Goal: Task Accomplishment & Management: Complete application form

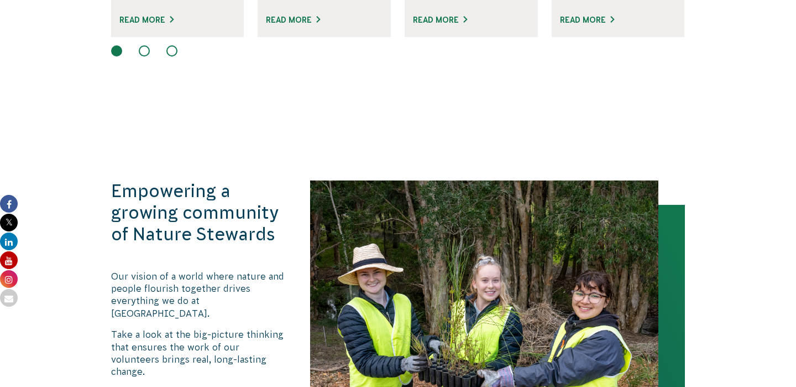
scroll to position [1049, 0]
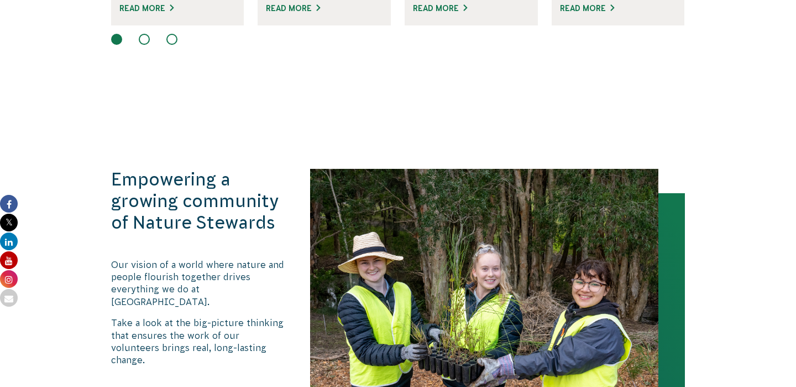
click at [149, 34] on button at bounding box center [144, 39] width 11 height 11
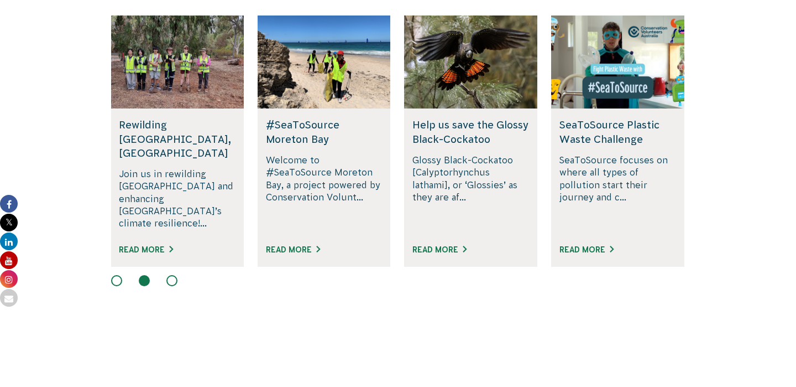
scroll to position [800, 0]
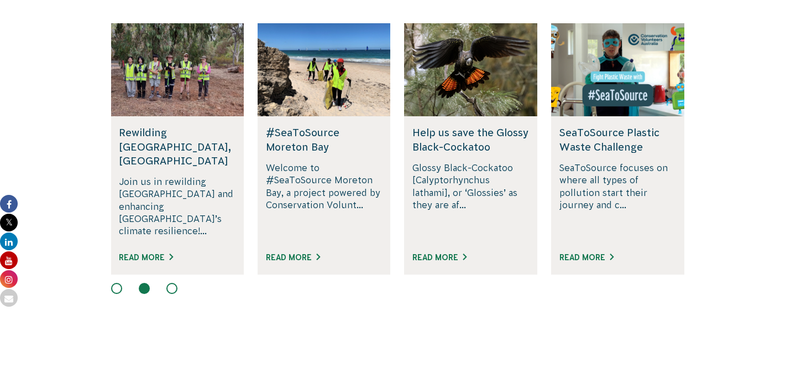
click at [172, 283] on button at bounding box center [171, 288] width 11 height 11
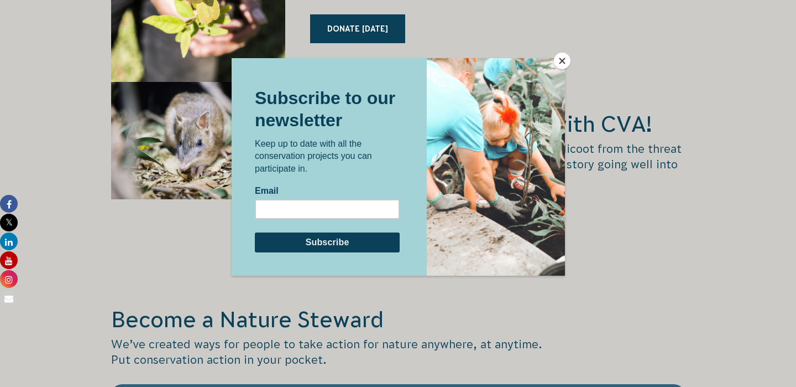
scroll to position [1784, 0]
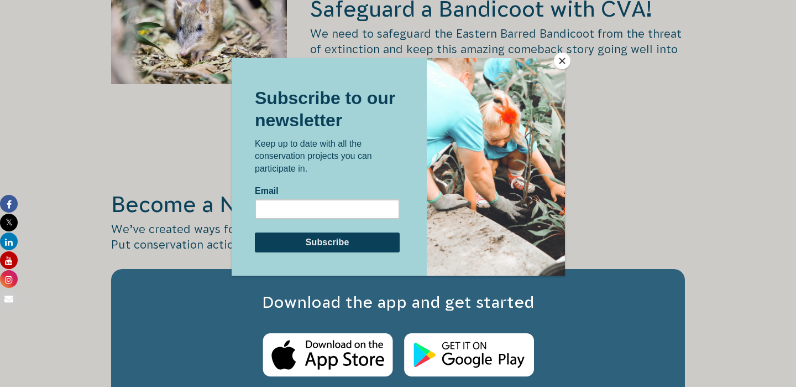
click at [557, 56] on button "Close" at bounding box center [562, 61] width 17 height 17
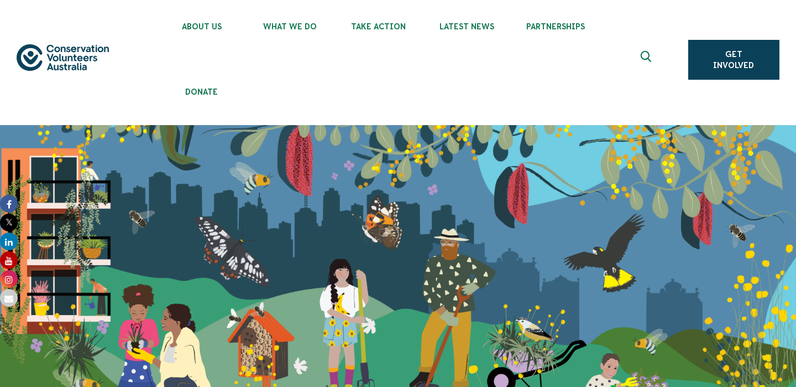
scroll to position [0, 0]
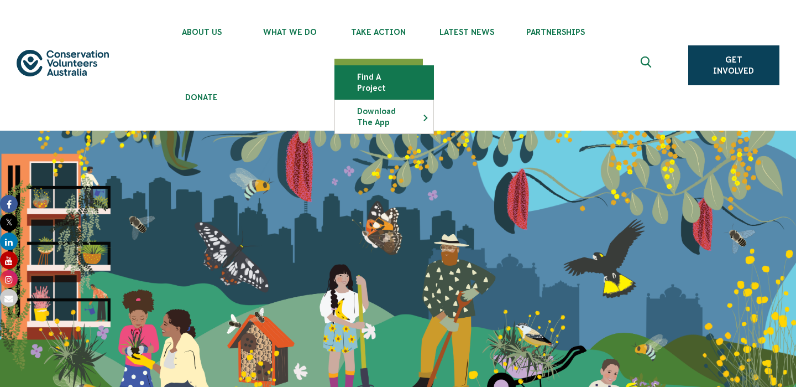
click at [405, 76] on link "Find a project" at bounding box center [384, 82] width 98 height 33
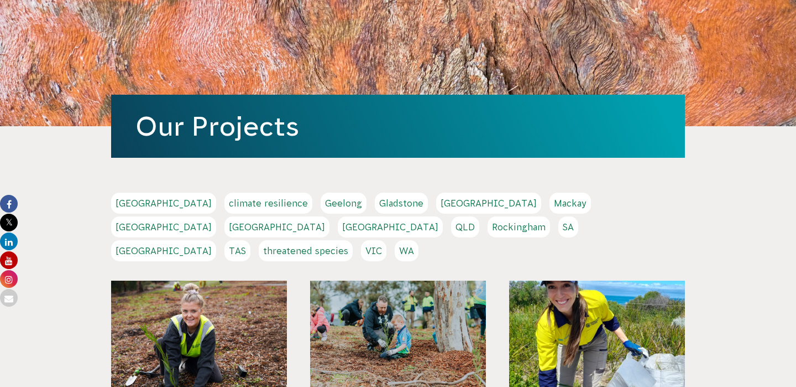
scroll to position [205, 0]
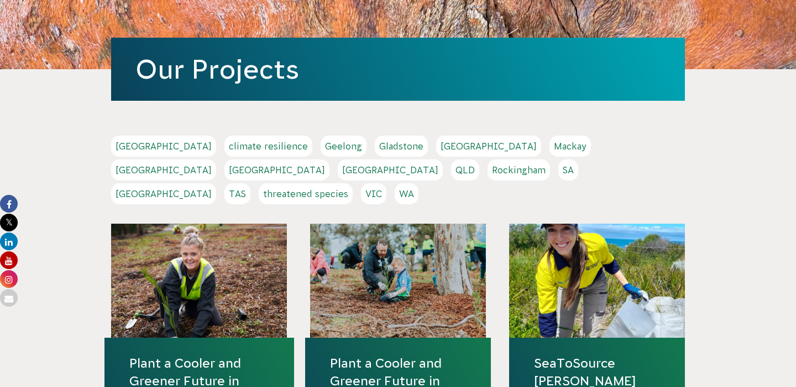
click at [216, 183] on link "Sydney" at bounding box center [163, 193] width 105 height 21
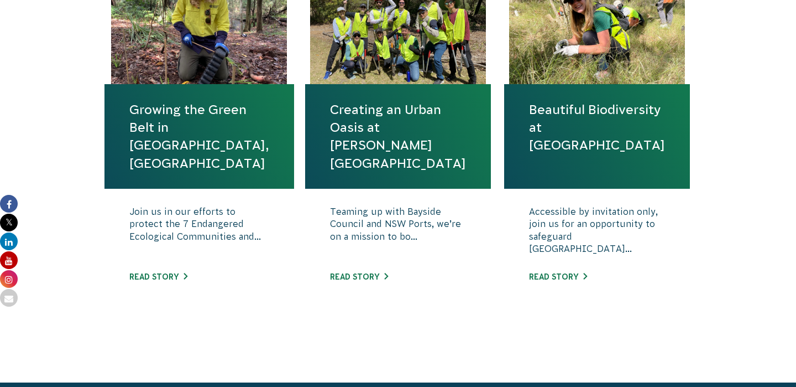
scroll to position [493, 0]
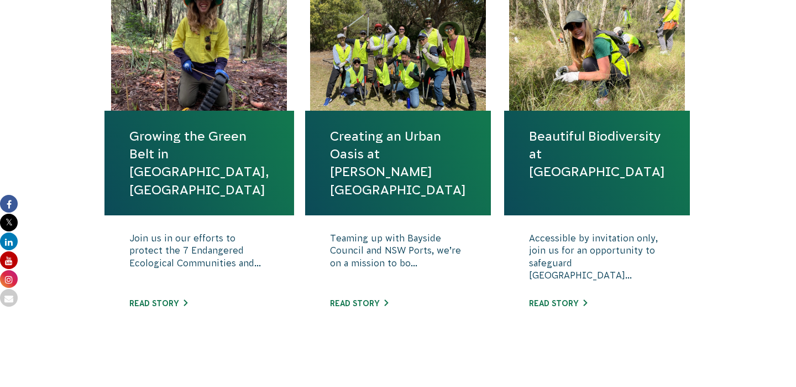
click at [214, 132] on link "Growing the Green Belt in Rockdale, Sydney" at bounding box center [199, 162] width 140 height 71
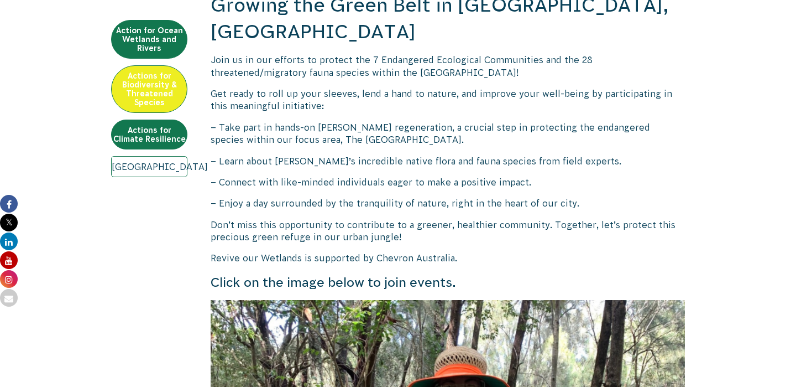
scroll to position [463, 0]
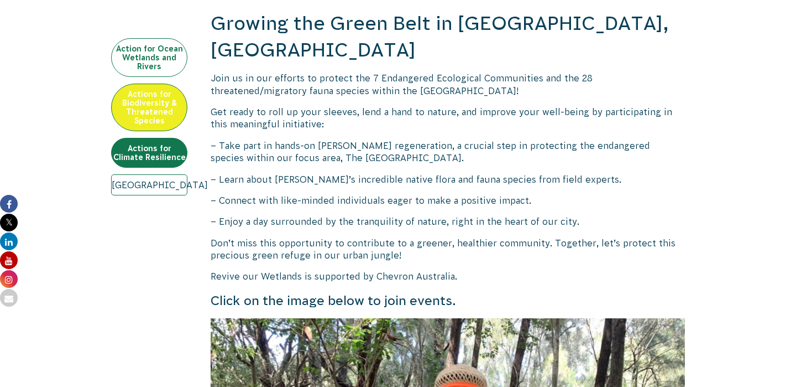
click at [134, 59] on link "Action for Ocean Wetlands and Rivers" at bounding box center [149, 57] width 76 height 39
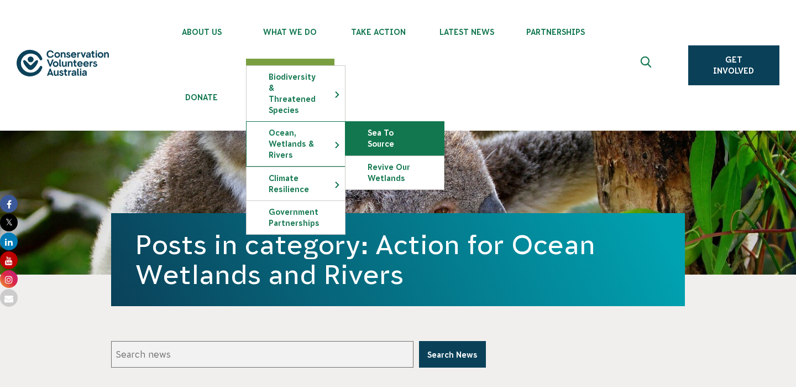
click at [364, 122] on link "Sea To Source" at bounding box center [395, 138] width 98 height 33
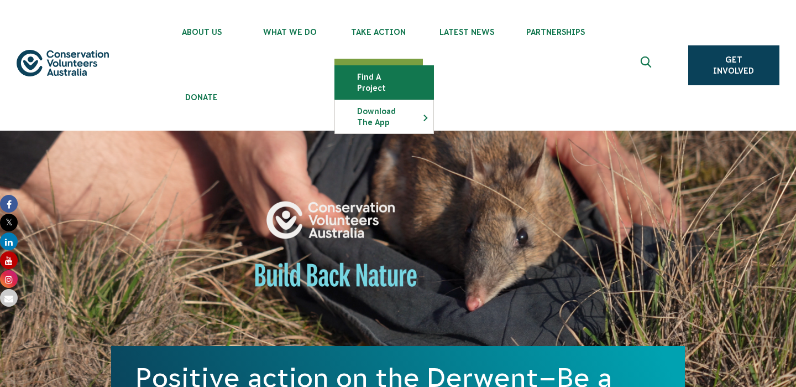
click at [385, 70] on link "Find a project" at bounding box center [384, 82] width 98 height 33
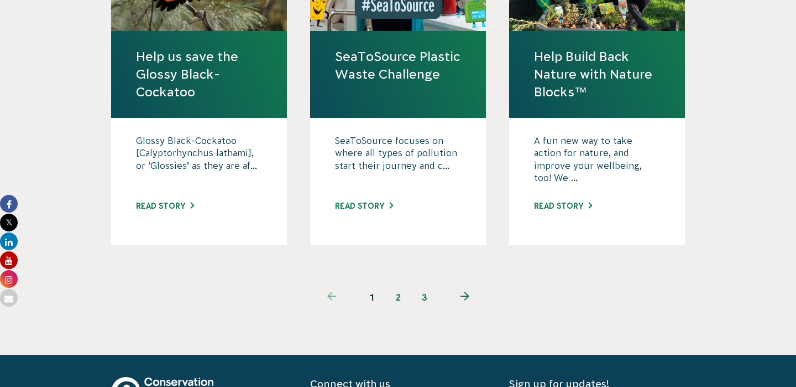
scroll to position [1320, 0]
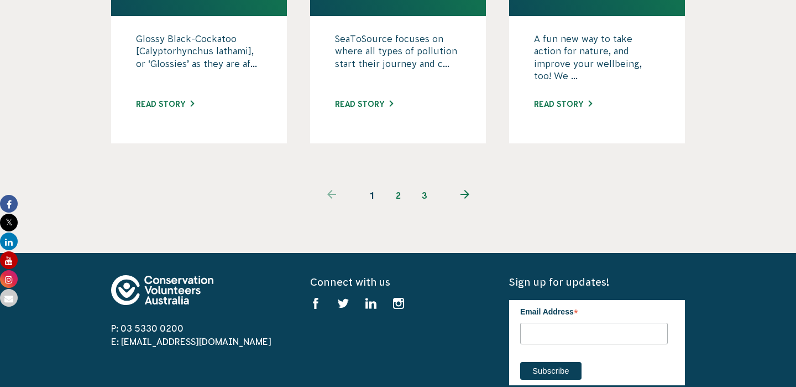
click at [394, 182] on link "2" at bounding box center [398, 195] width 27 height 27
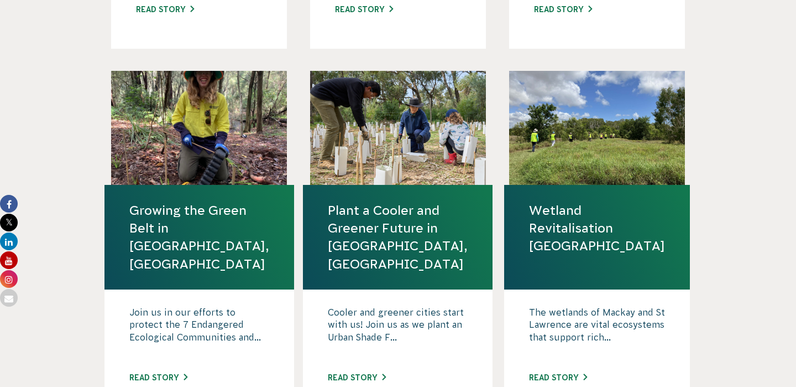
scroll to position [727, 0]
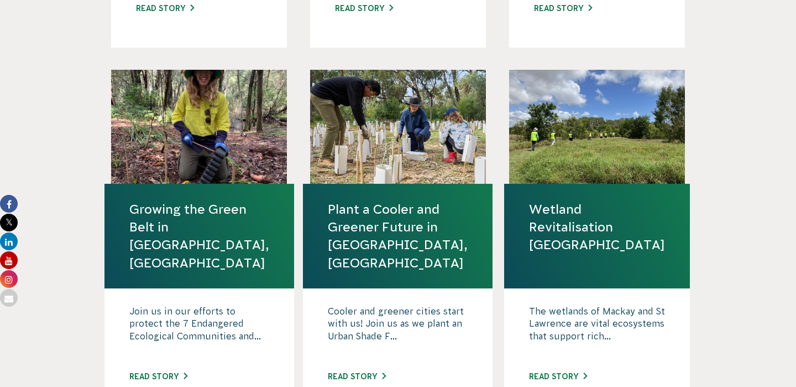
click at [712, 175] on body "About Us Our Priorities Reconciliation Impact Our Board Our People Careers CVA …" at bounding box center [398, 371] width 796 height 2196
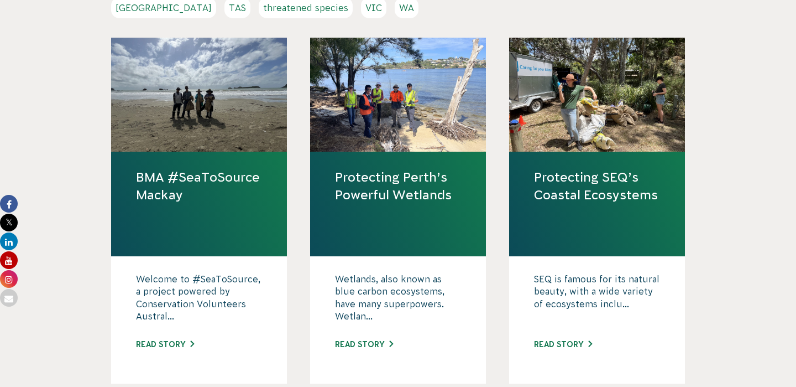
scroll to position [385, 0]
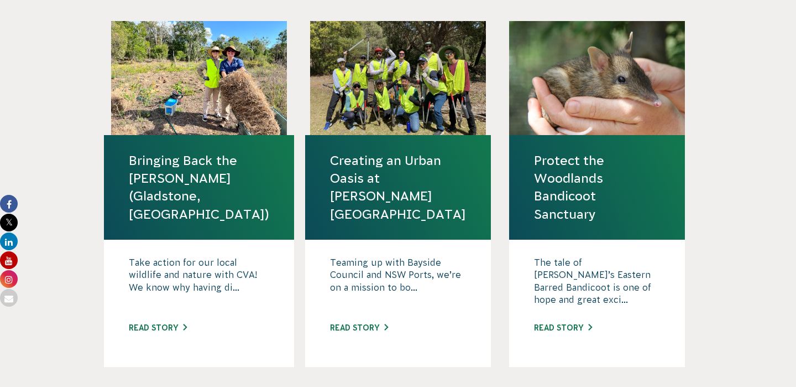
scroll to position [1144, 0]
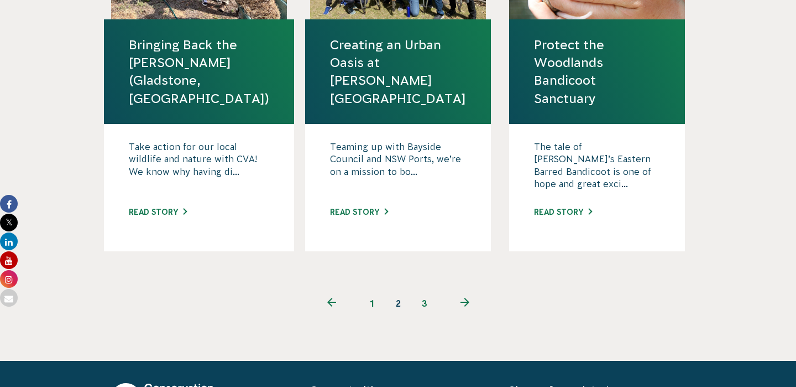
scroll to position [1334, 0]
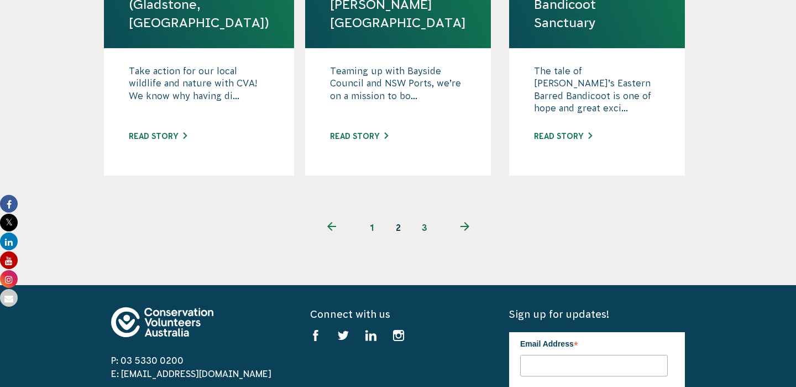
click at [425, 214] on link "3" at bounding box center [424, 227] width 27 height 27
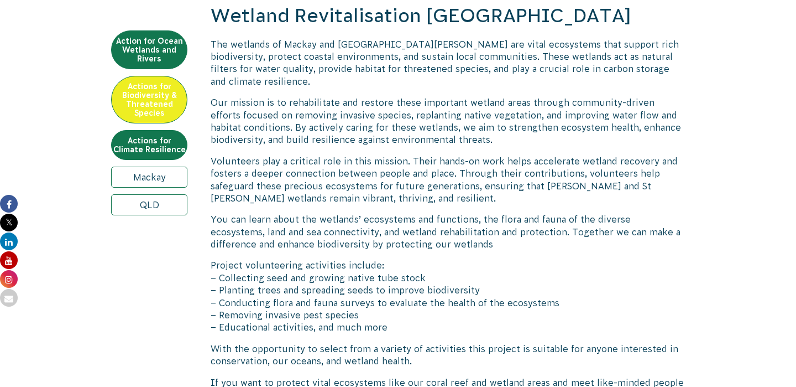
scroll to position [521, 0]
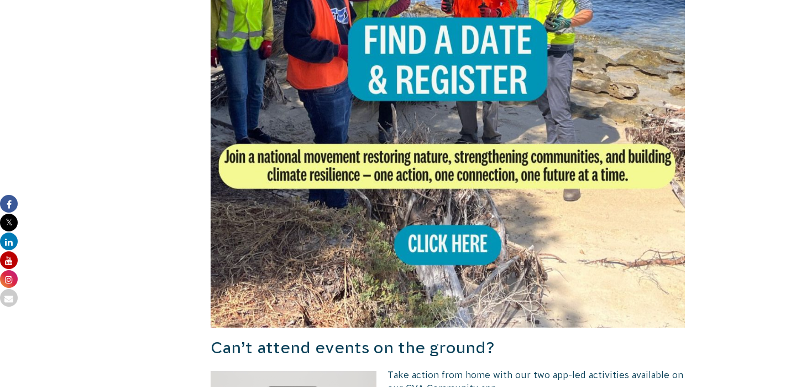
scroll to position [563, 0]
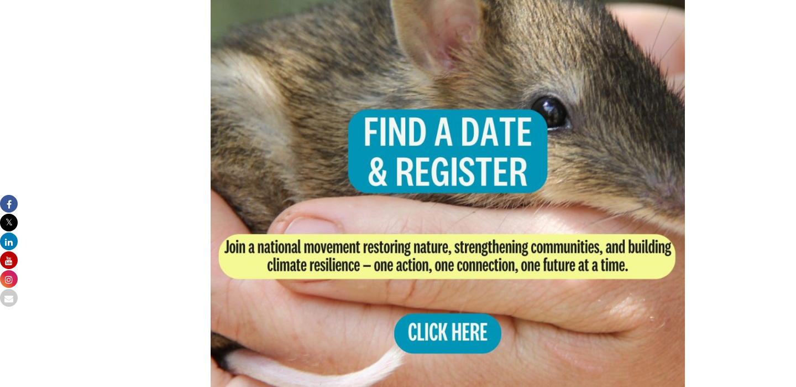
scroll to position [2282, 0]
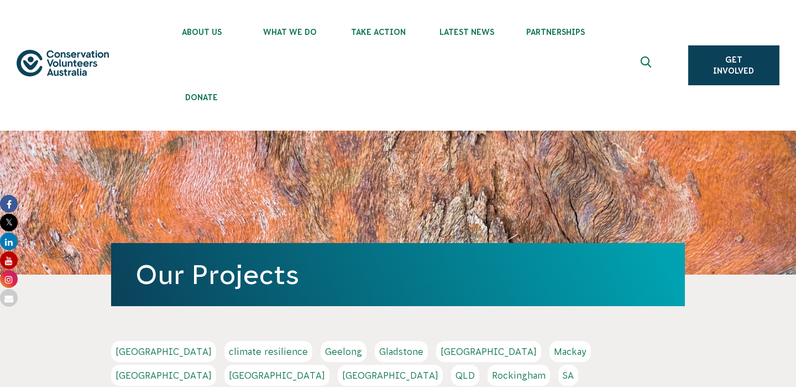
scroll to position [383, 0]
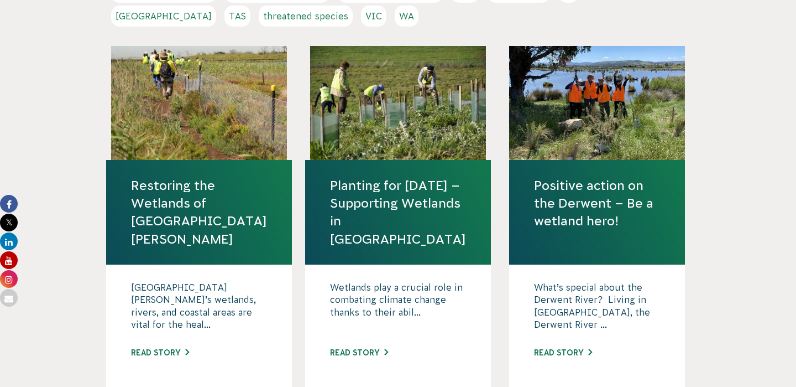
scroll to position [387, 0]
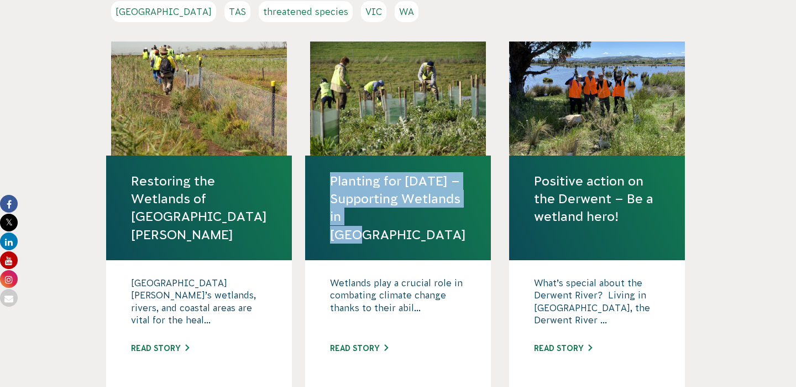
click at [114, 180] on h4 "Restoring the Wetlands of [GEOGRAPHIC_DATA][PERSON_NAME]" at bounding box center [199, 207] width 186 height 105
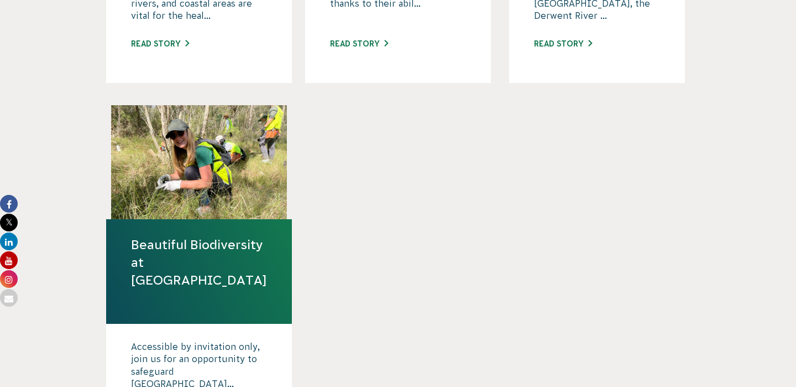
scroll to position [717, 0]
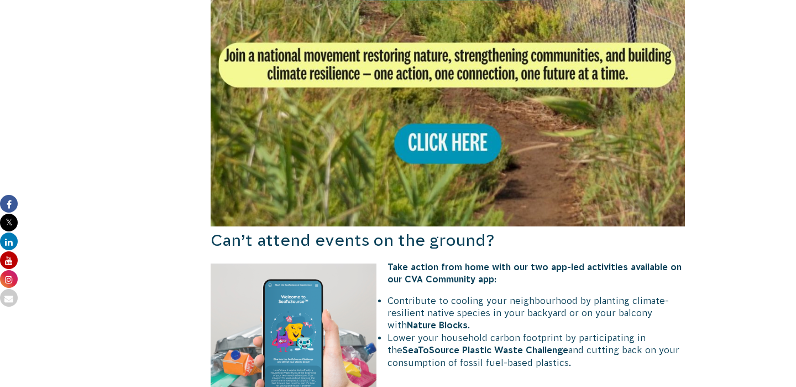
scroll to position [1005, 0]
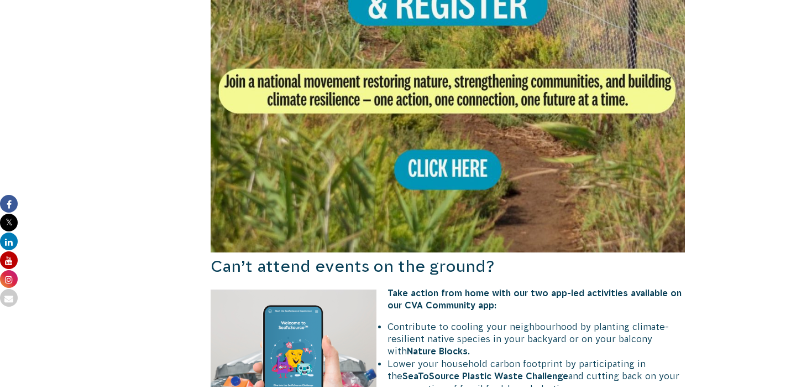
click at [470, 148] on img at bounding box center [448, 15] width 474 height 474
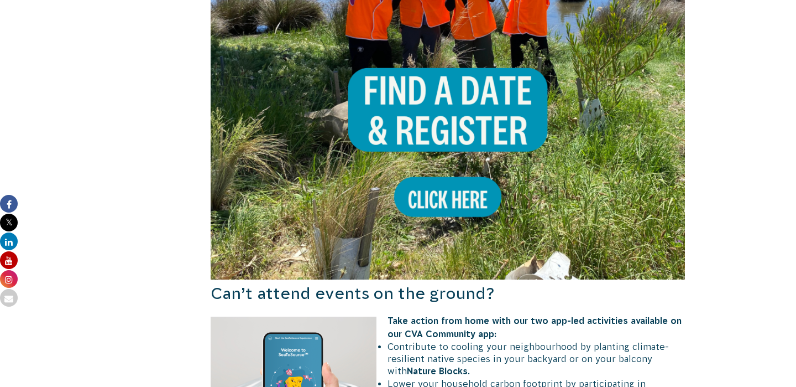
scroll to position [1296, 0]
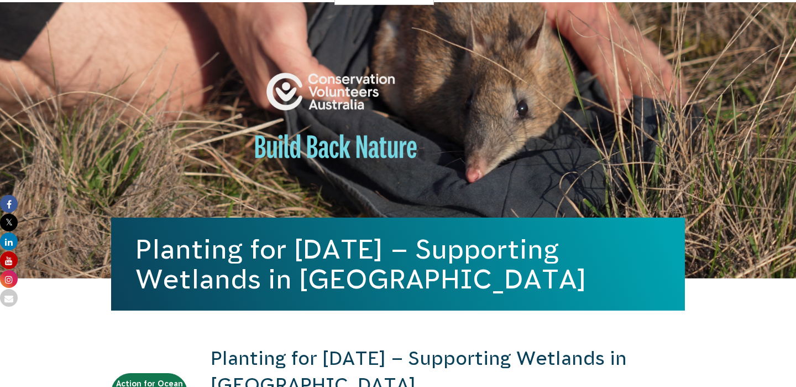
scroll to position [132, 0]
